Goal: Register for event/course

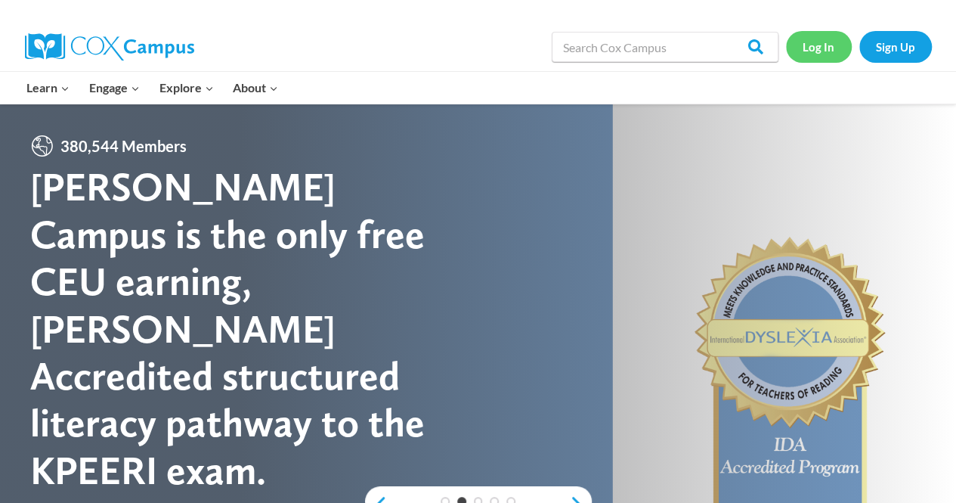
click at [812, 52] on link "Log In" at bounding box center [819, 46] width 66 height 31
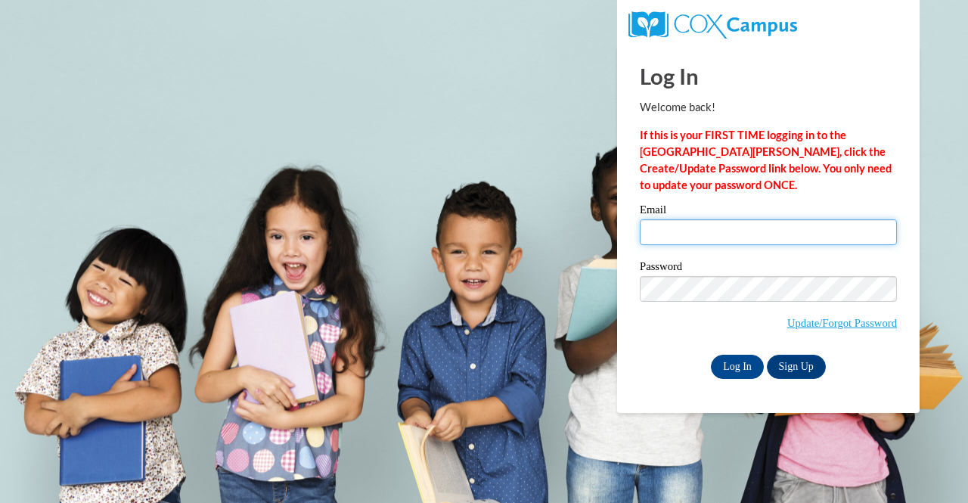
click at [721, 235] on input "Email" at bounding box center [768, 232] width 257 height 26
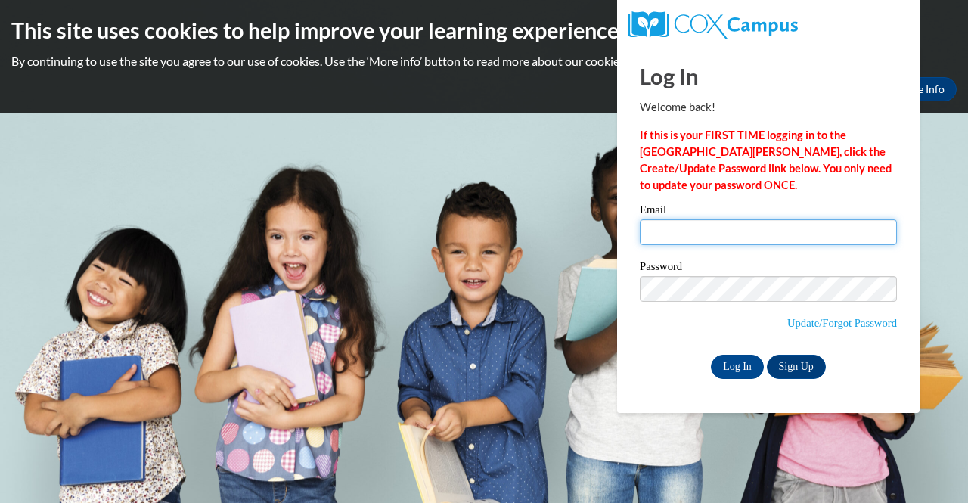
type input "kelly.hamberger@muskegonorway.org"
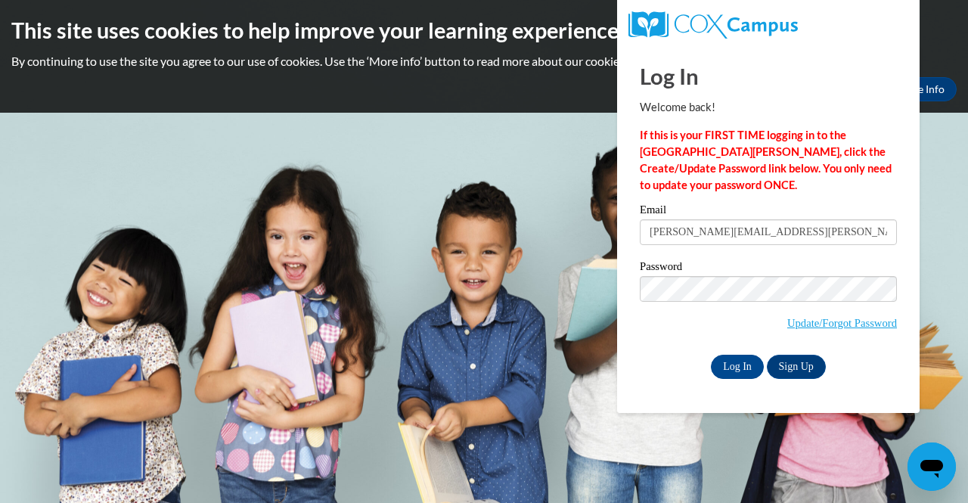
click at [781, 273] on label "Password" at bounding box center [768, 268] width 257 height 15
click at [745, 367] on input "Log In" at bounding box center [737, 367] width 53 height 24
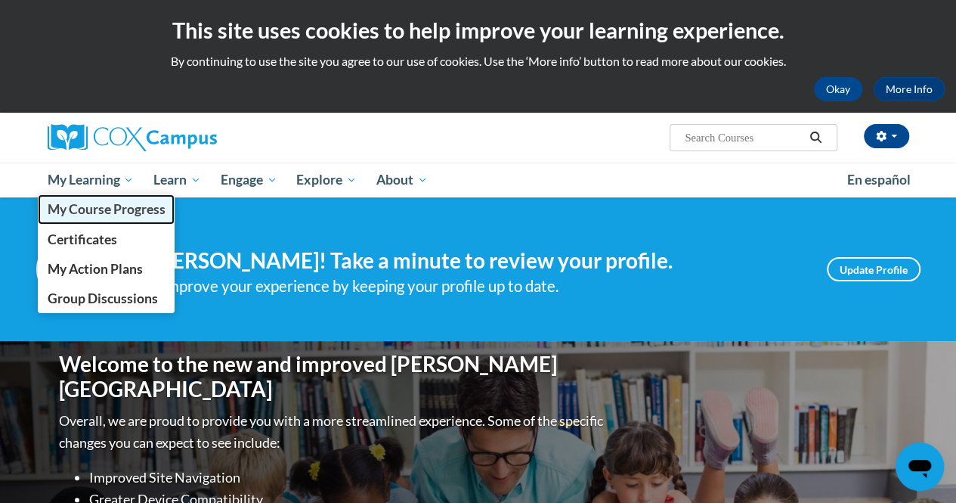
click at [116, 206] on span "My Course Progress" at bounding box center [106, 209] width 118 height 16
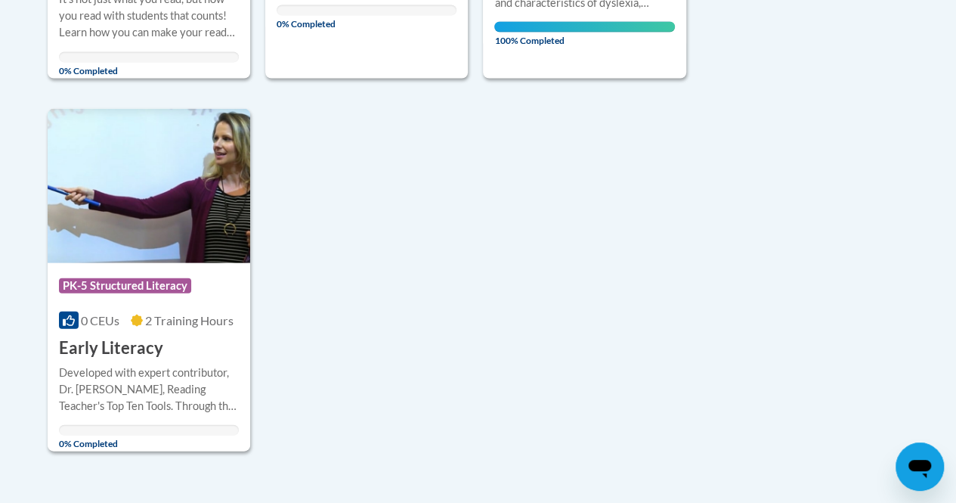
scroll to position [1547, 0]
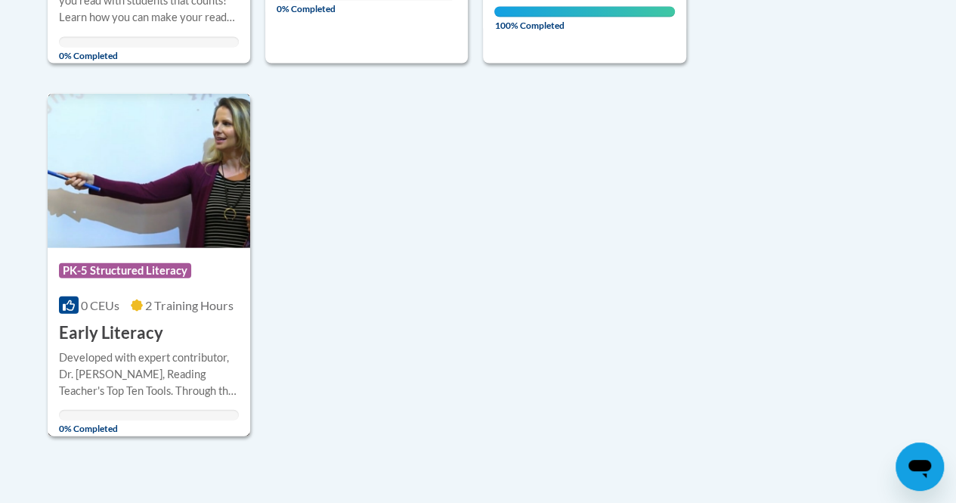
click at [156, 349] on div "Developed with expert contributor, Dr. [PERSON_NAME], Reading Teacher's Top Ten…" at bounding box center [149, 374] width 180 height 50
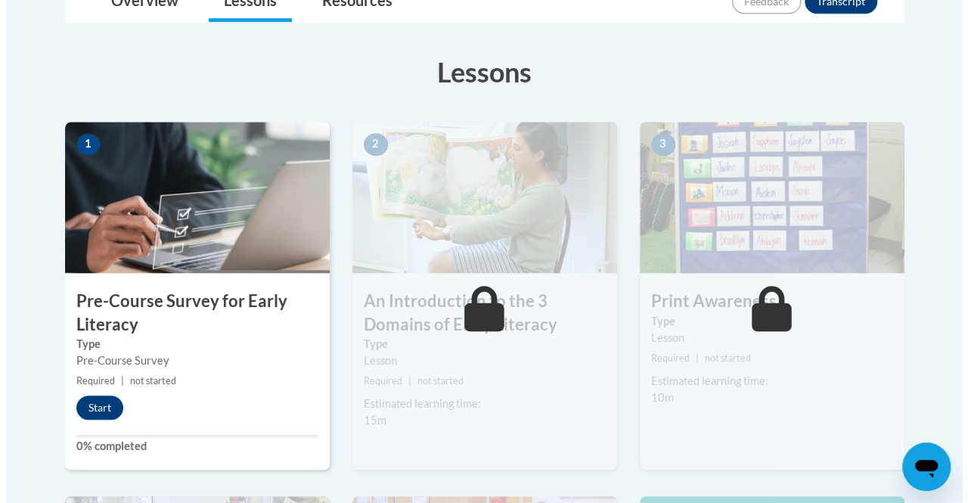
scroll to position [400, 0]
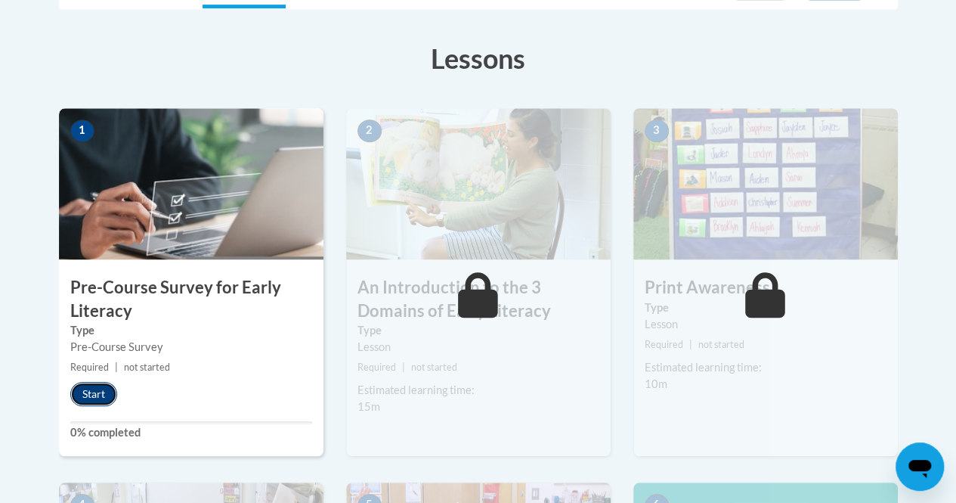
click at [94, 396] on button "Start" at bounding box center [93, 394] width 47 height 24
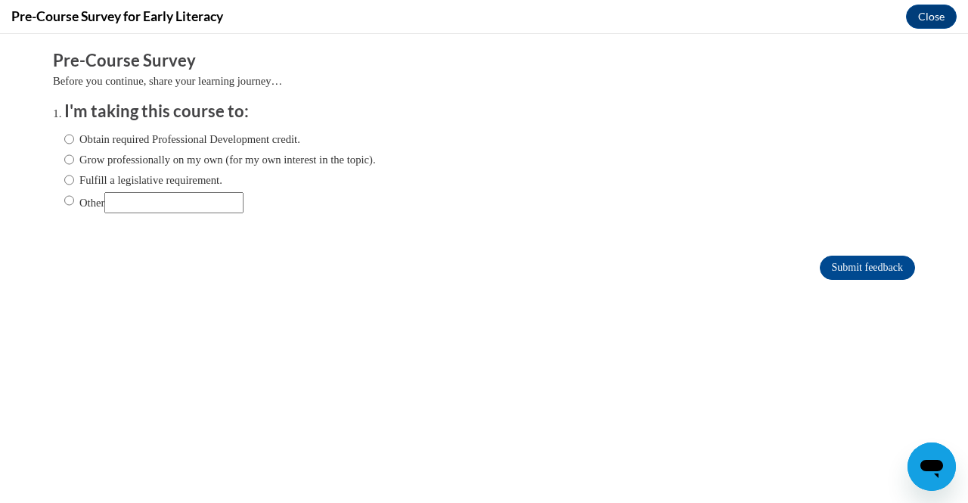
scroll to position [0, 0]
click at [64, 136] on input "Obtain required Professional Development credit." at bounding box center [69, 139] width 10 height 17
radio input "true"
click at [844, 265] on input "Submit feedback" at bounding box center [867, 268] width 95 height 24
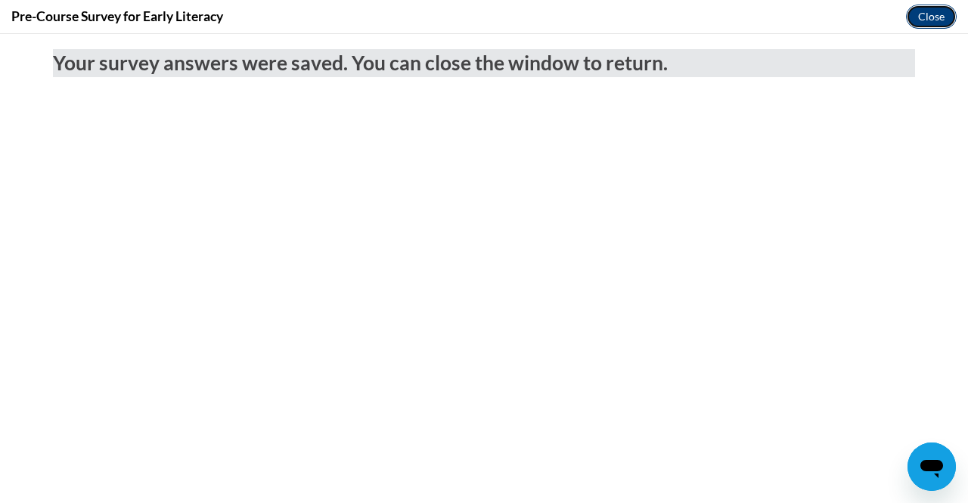
click at [941, 17] on button "Close" at bounding box center [931, 17] width 51 height 24
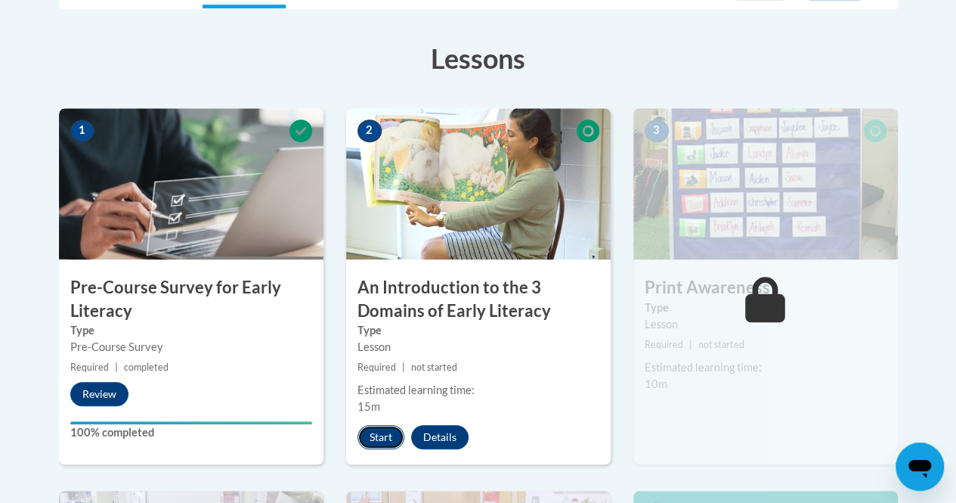
click at [376, 431] on button "Start" at bounding box center [381, 437] width 47 height 24
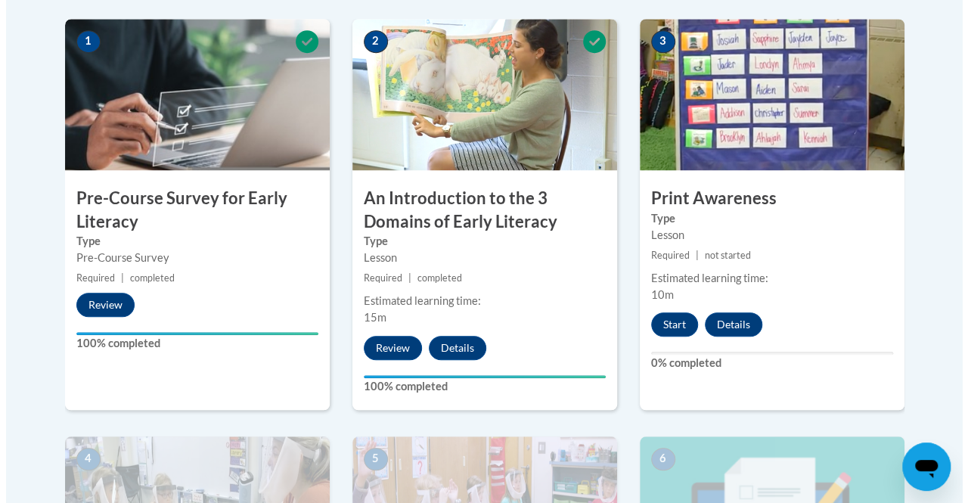
scroll to position [476, 0]
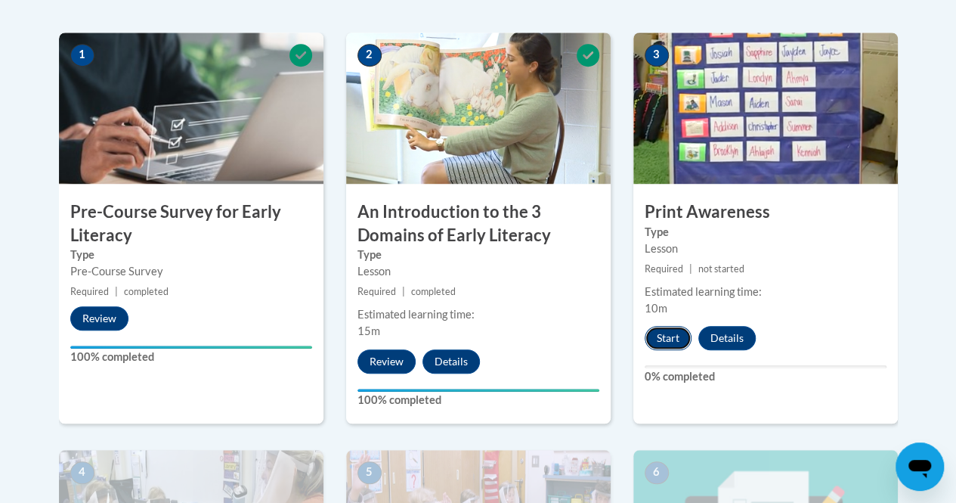
click at [670, 346] on button "Start" at bounding box center [668, 338] width 47 height 24
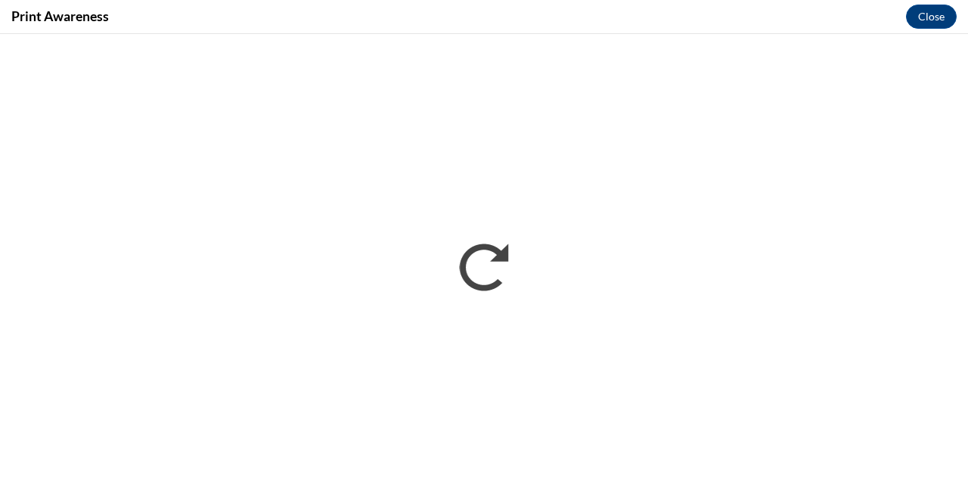
scroll to position [0, 0]
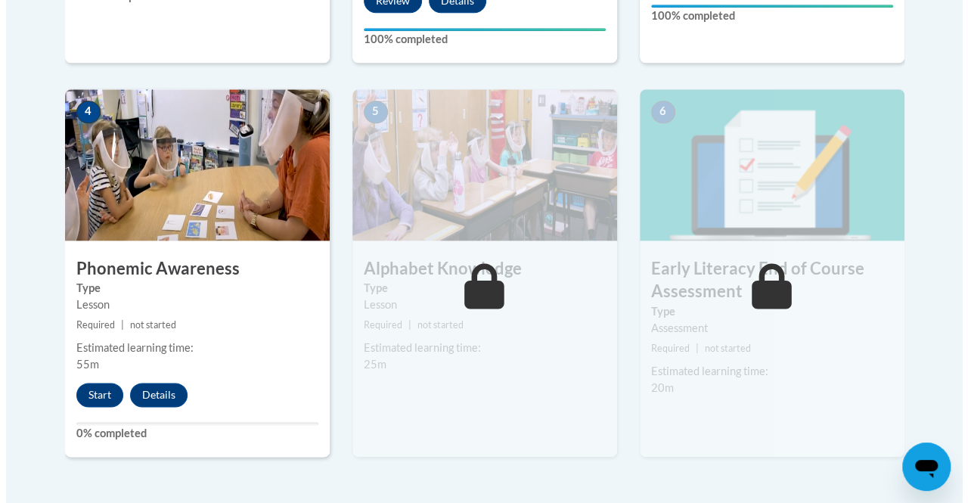
scroll to position [845, 0]
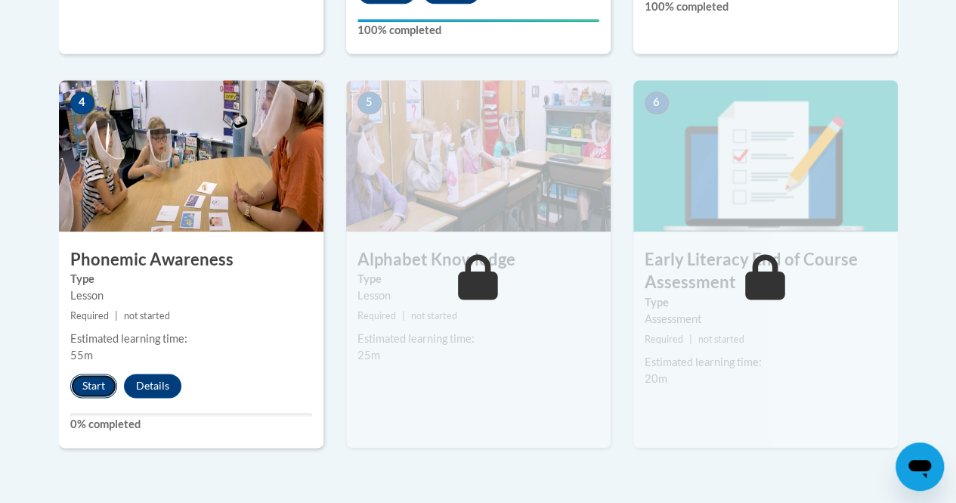
click at [100, 381] on button "Start" at bounding box center [93, 386] width 47 height 24
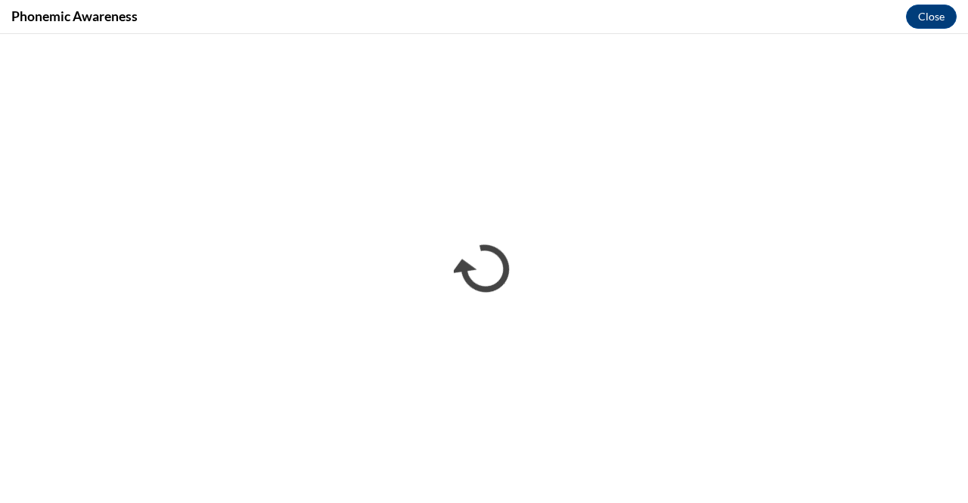
scroll to position [0, 0]
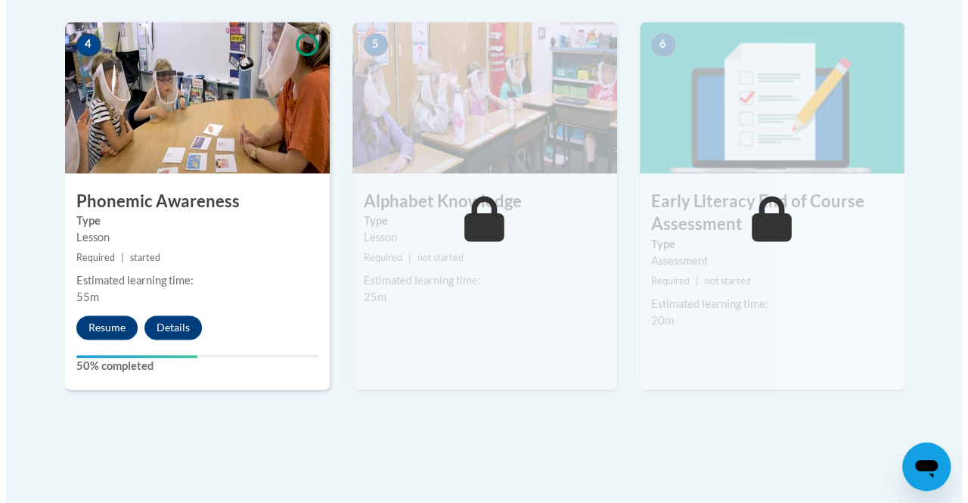
scroll to position [910, 0]
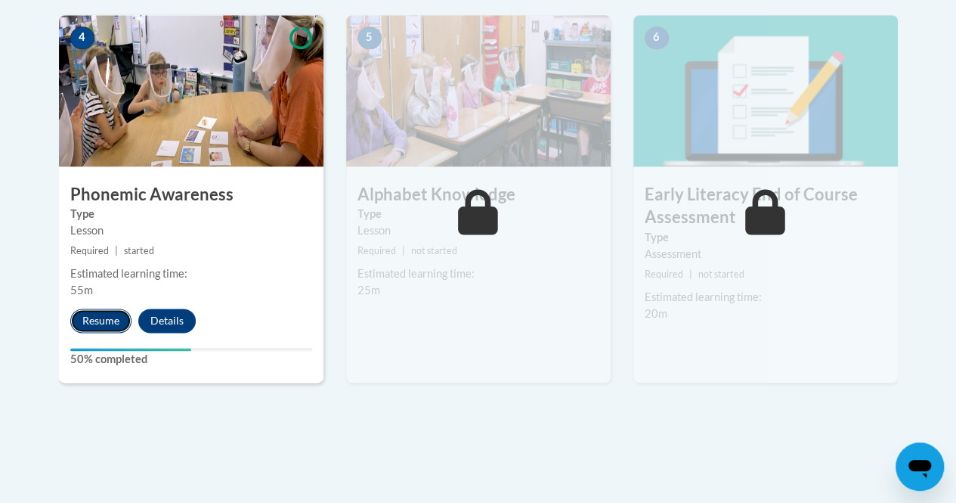
click at [101, 316] on button "Resume" at bounding box center [100, 320] width 61 height 24
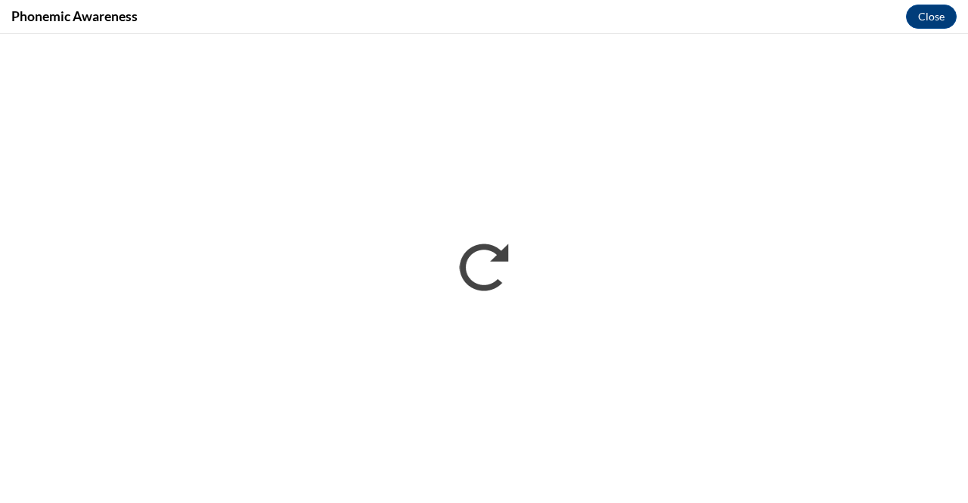
scroll to position [0, 0]
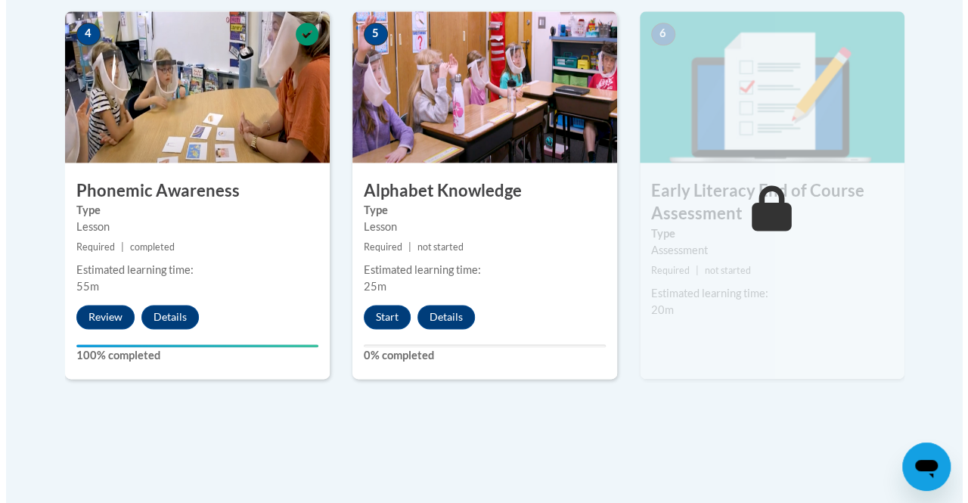
scroll to position [918, 0]
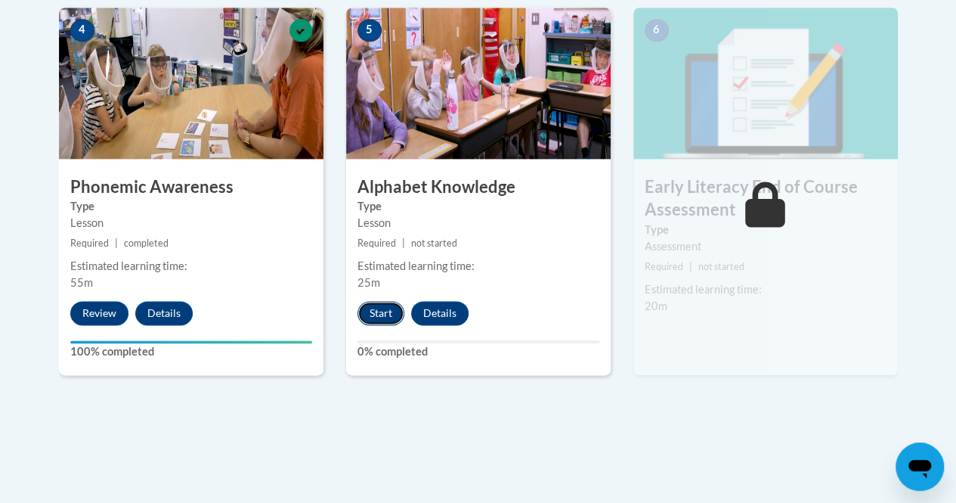
click at [385, 315] on button "Start" at bounding box center [381, 313] width 47 height 24
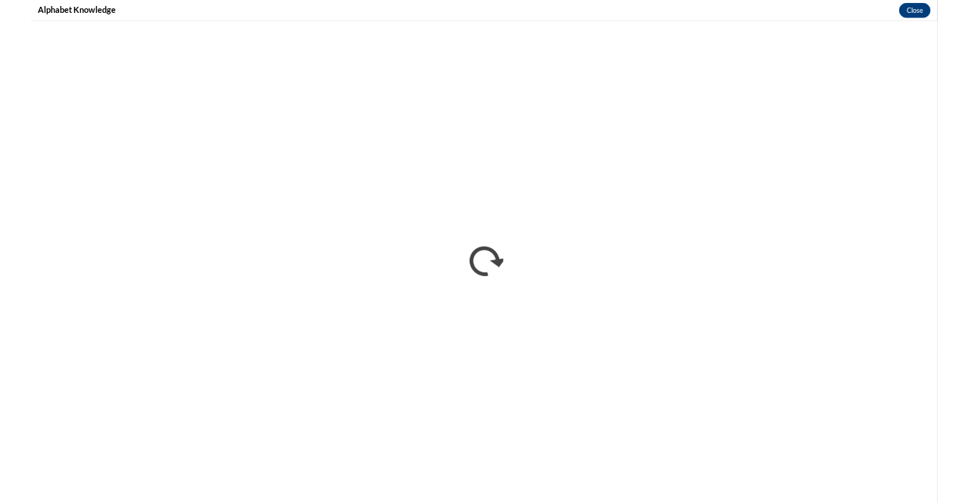
scroll to position [873, 0]
